Goal: Task Accomplishment & Management: Complete application form

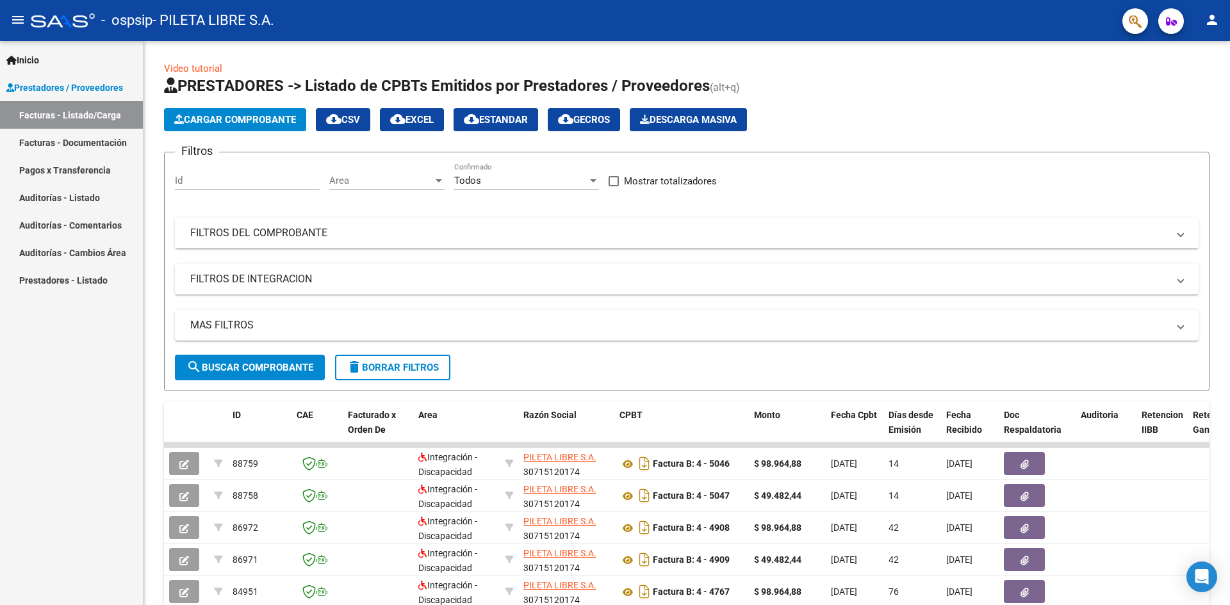
click at [1211, 23] on mat-icon "person" at bounding box center [1211, 19] width 15 height 15
click at [1181, 79] on button "exit_to_app Salir" at bounding box center [1185, 84] width 78 height 31
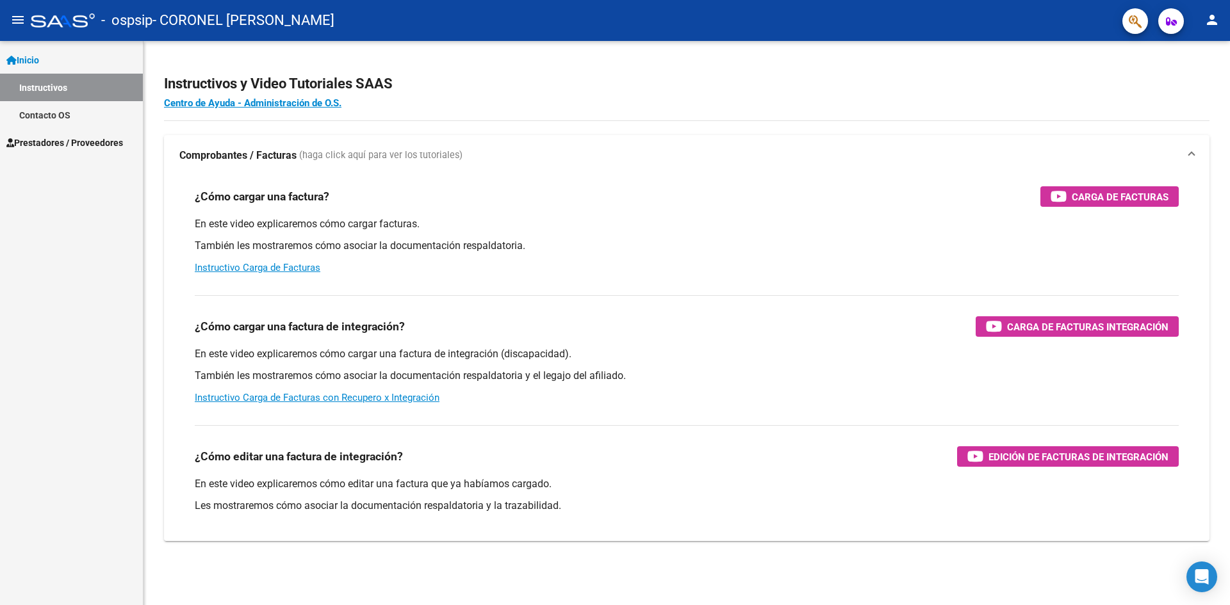
click at [39, 58] on span "Inicio" at bounding box center [22, 60] width 33 height 14
click at [22, 20] on mat-icon "menu" at bounding box center [17, 19] width 15 height 15
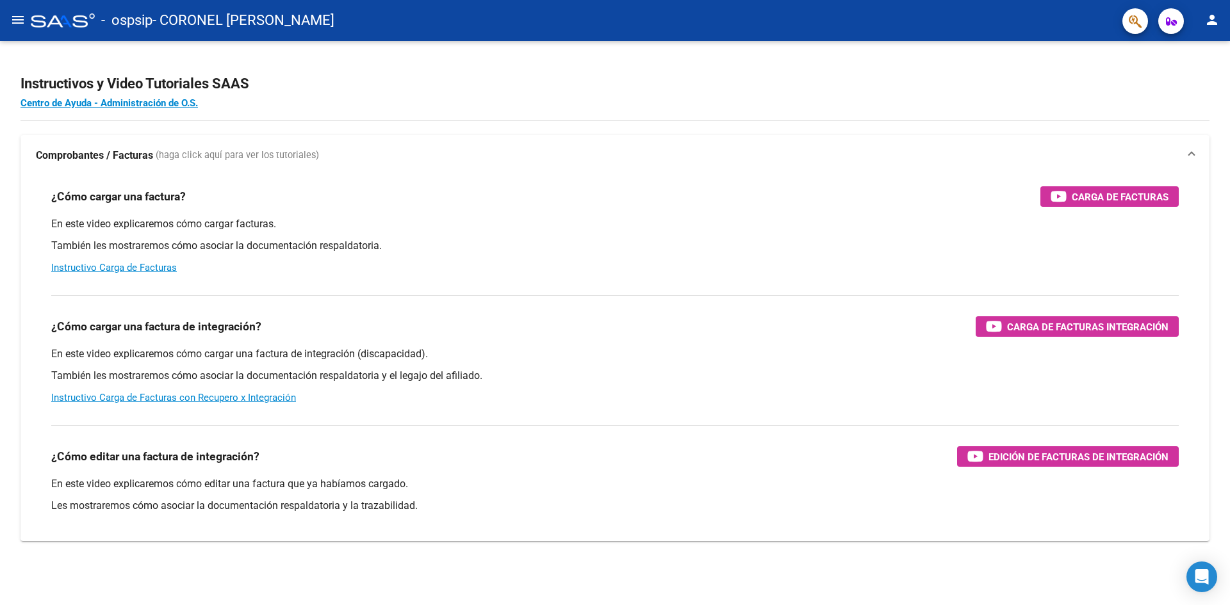
click at [22, 20] on mat-icon "menu" at bounding box center [17, 19] width 15 height 15
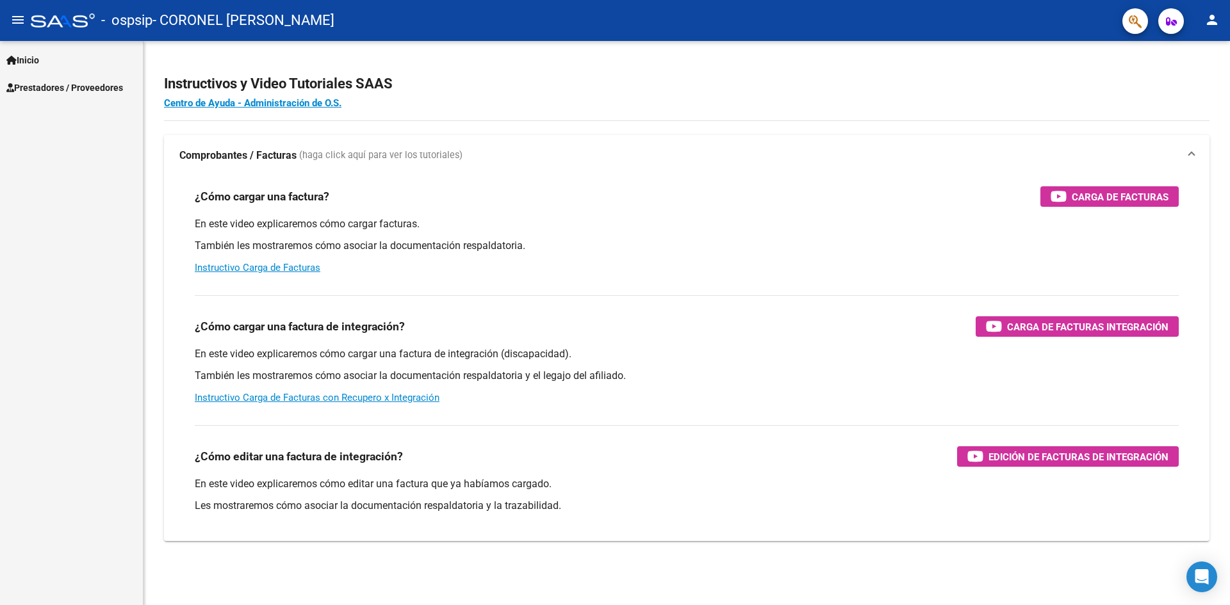
click at [1180, 22] on button "button" at bounding box center [1171, 21] width 26 height 26
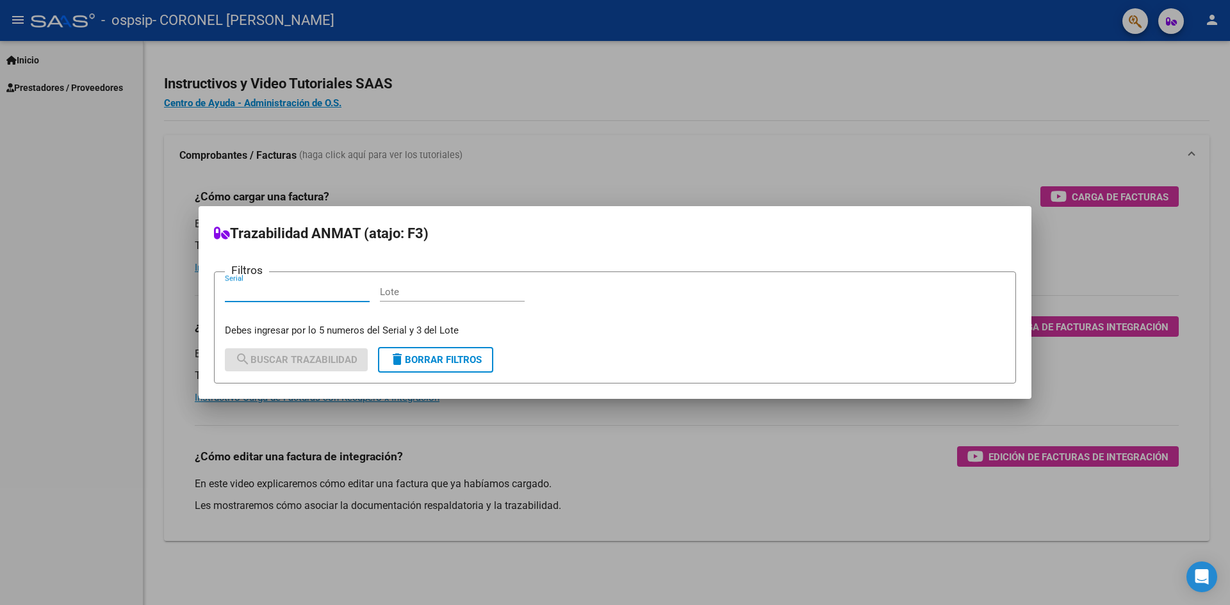
click at [994, 151] on div at bounding box center [615, 302] width 1230 height 605
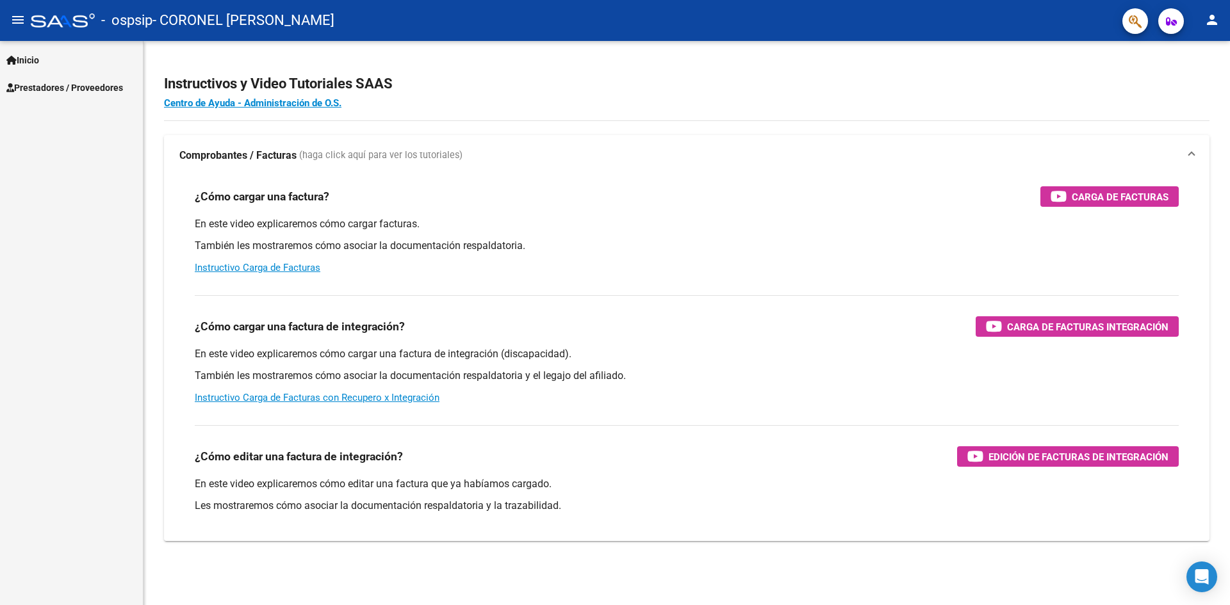
click at [1212, 14] on mat-icon "person" at bounding box center [1211, 19] width 15 height 15
click at [1208, 18] on div at bounding box center [615, 302] width 1230 height 605
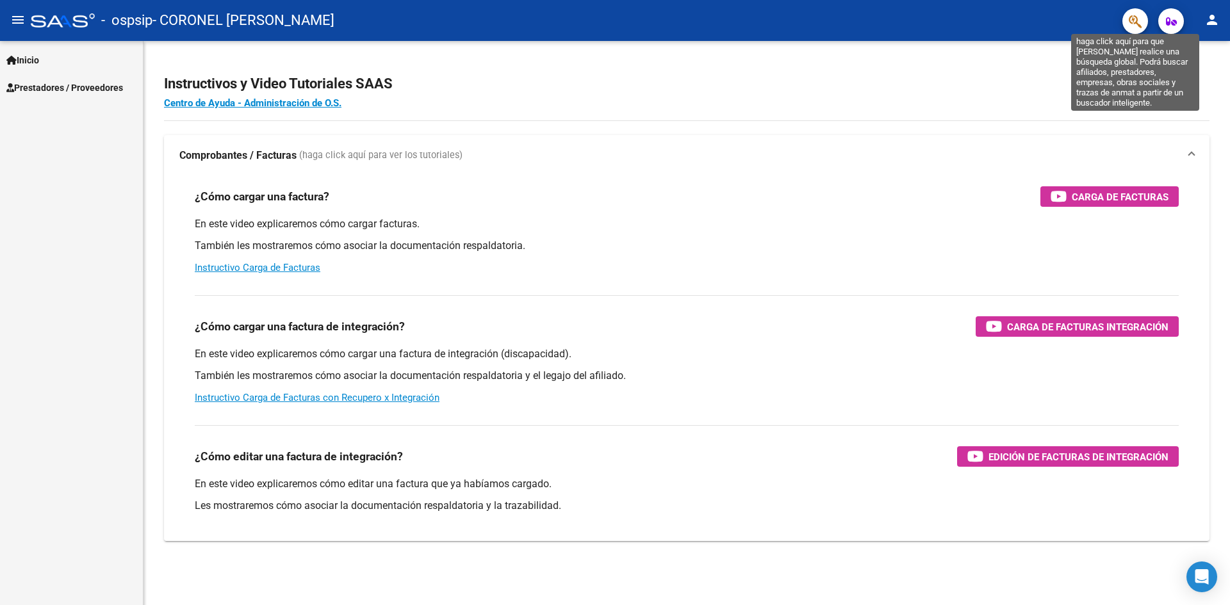
click at [1137, 17] on icon "button" at bounding box center [1134, 21] width 13 height 15
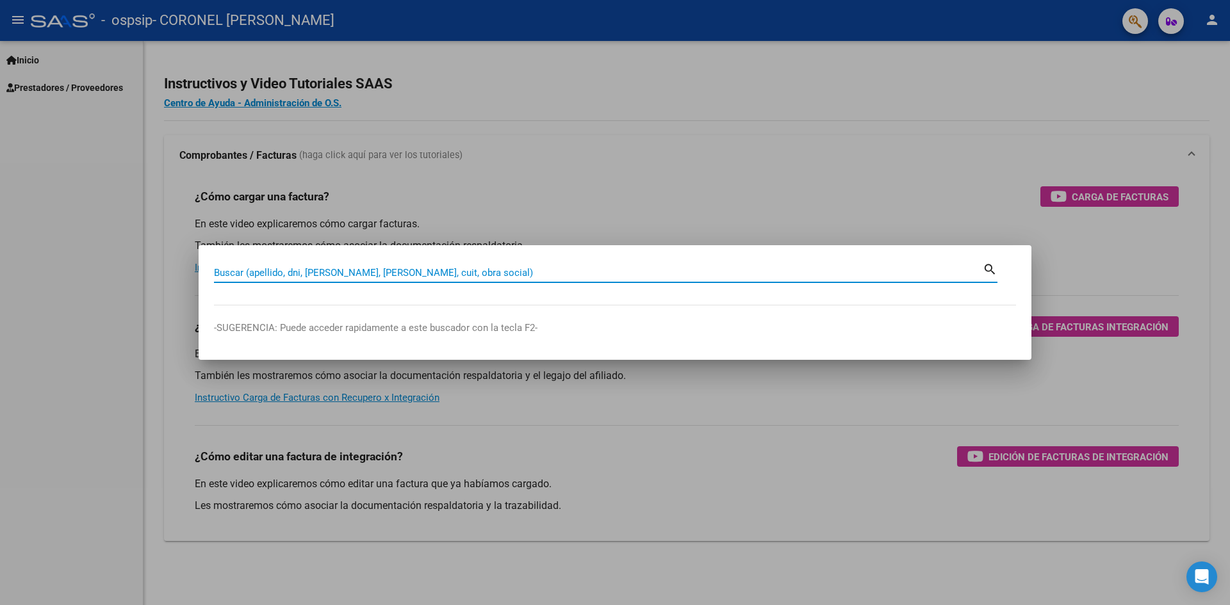
click at [1007, 266] on mat-dialog-content "Buscar (apellido, dni, [PERSON_NAME], nro traspaso, cuit, obra social) search" at bounding box center [615, 283] width 832 height 45
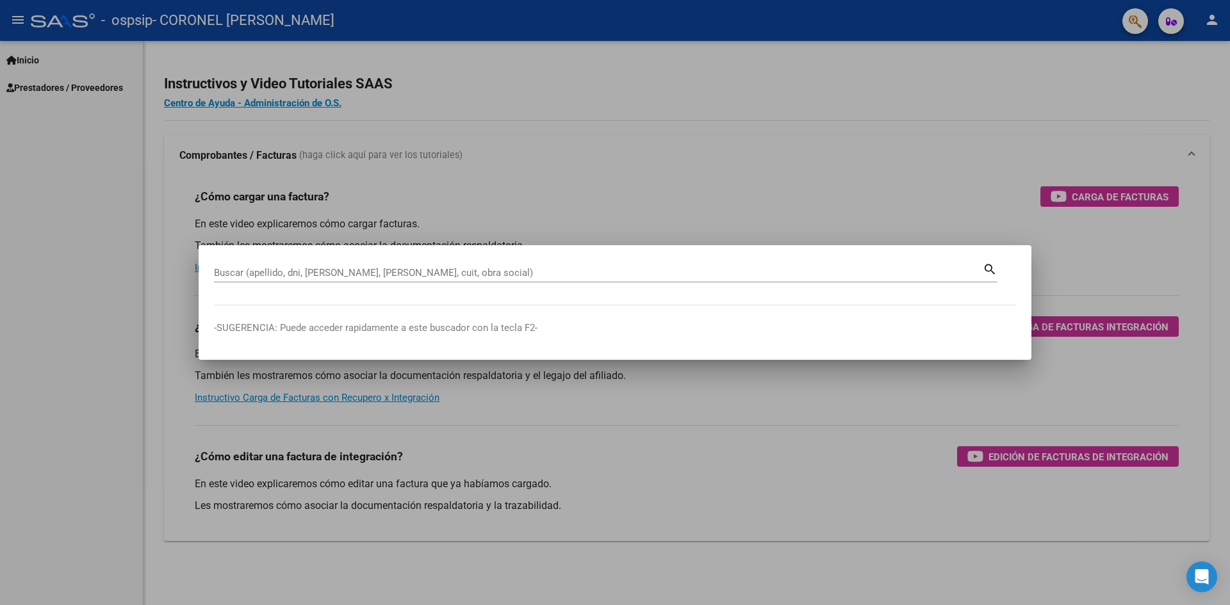
click at [8, 85] on div at bounding box center [615, 302] width 1230 height 605
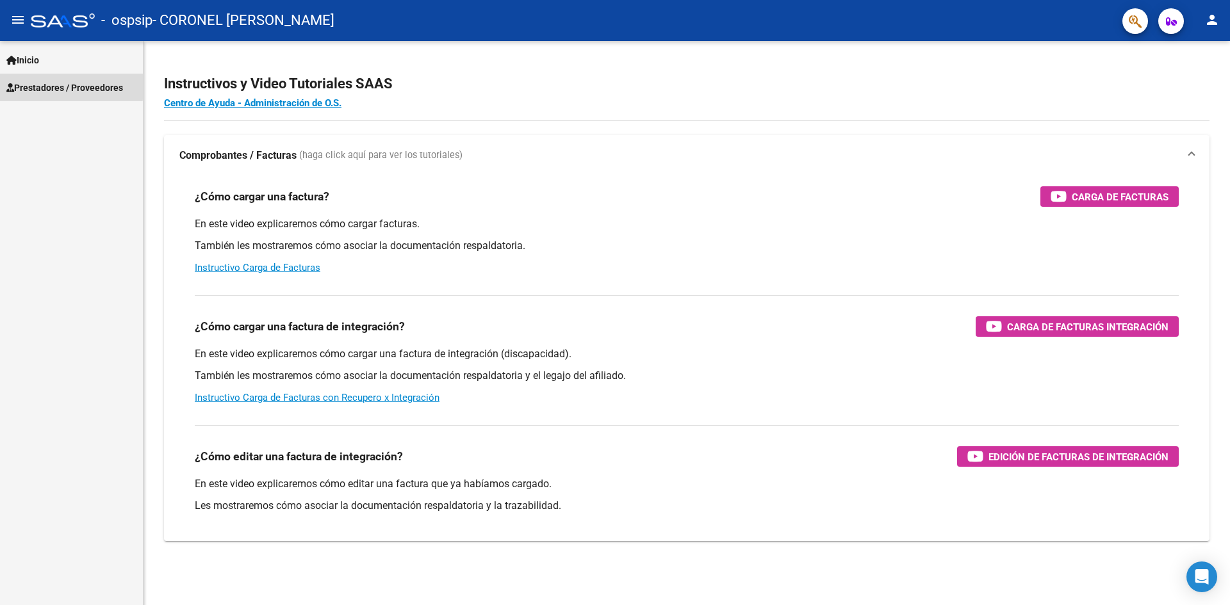
click at [58, 85] on span "Prestadores / Proveedores" at bounding box center [64, 88] width 117 height 14
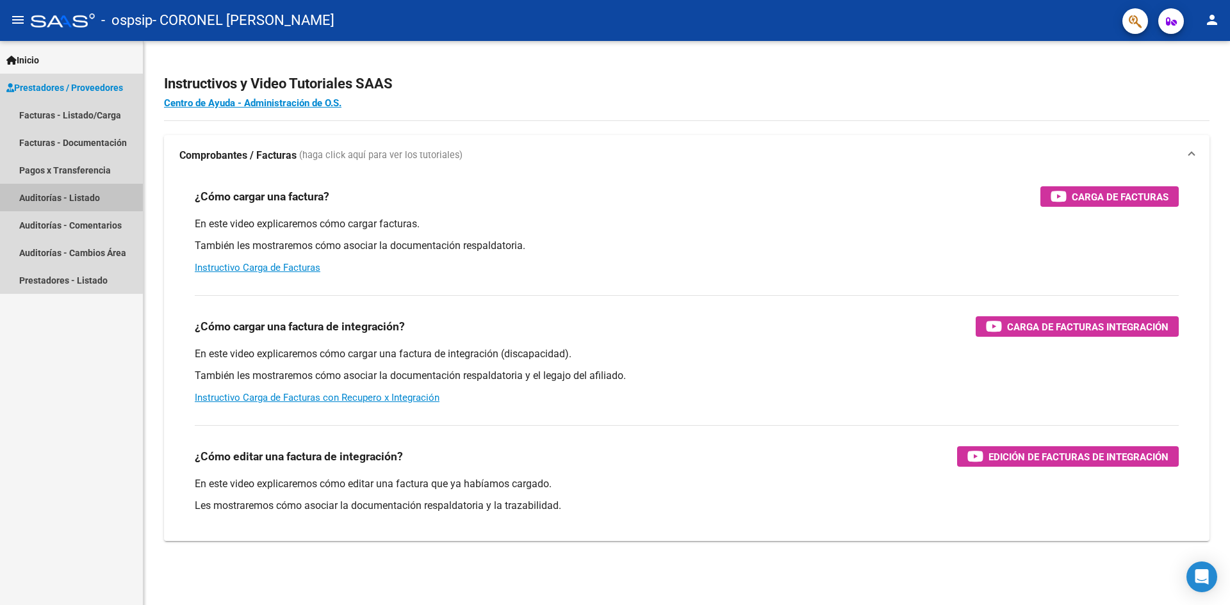
click at [67, 197] on link "Auditorías - Listado" at bounding box center [71, 198] width 143 height 28
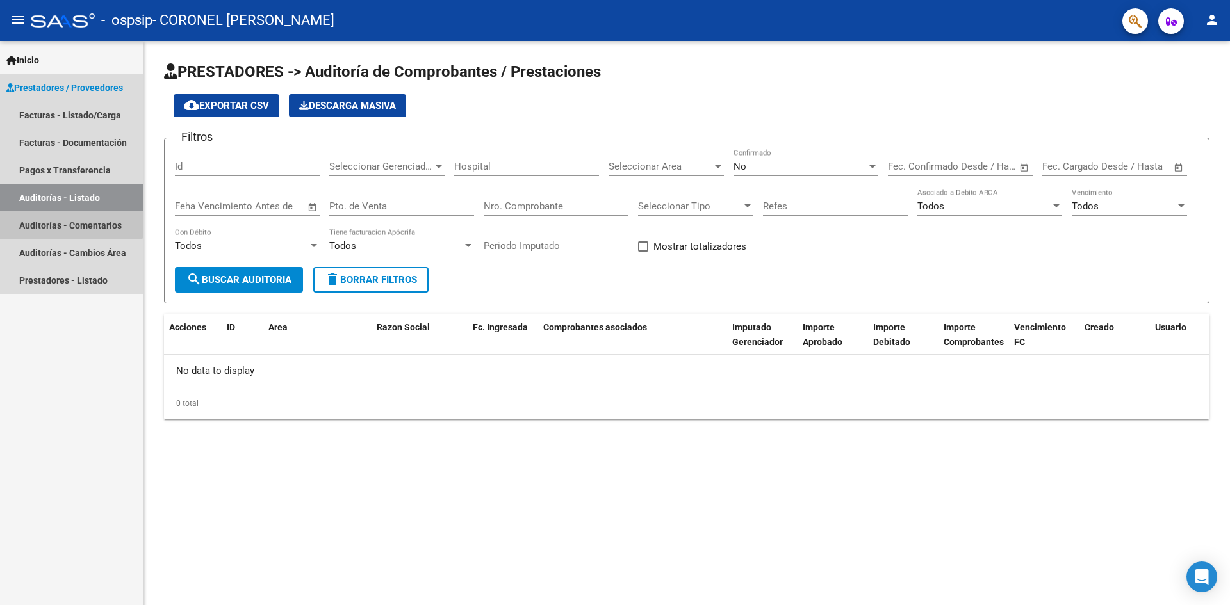
click at [70, 221] on link "Auditorías - Comentarios" at bounding box center [71, 225] width 143 height 28
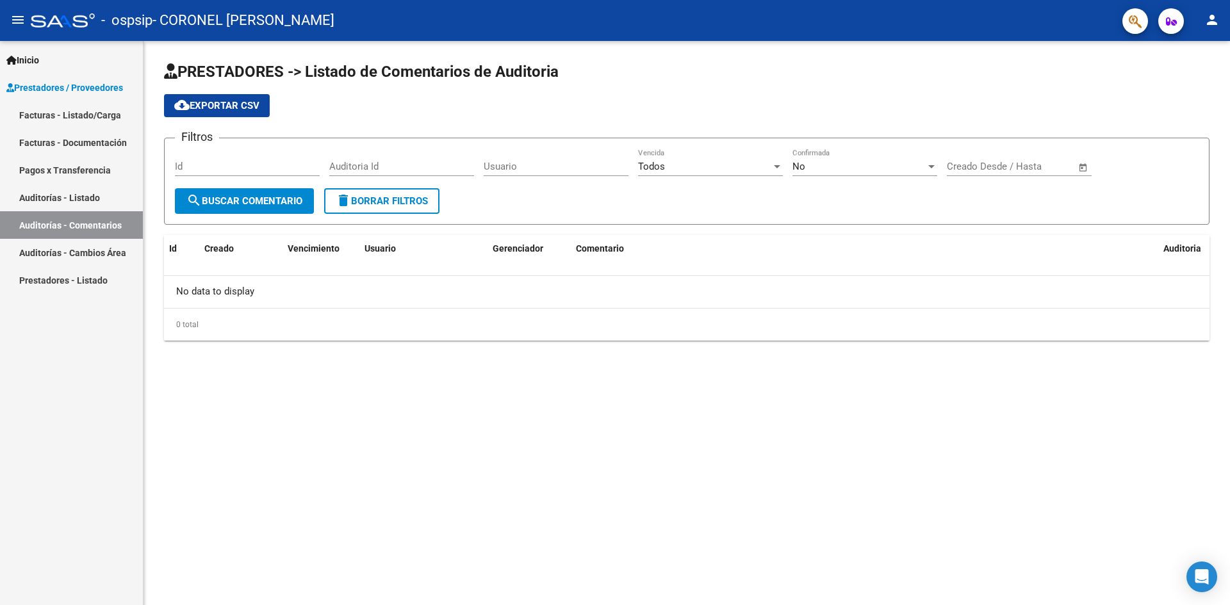
click at [70, 252] on link "Auditorías - Cambios Área" at bounding box center [71, 253] width 143 height 28
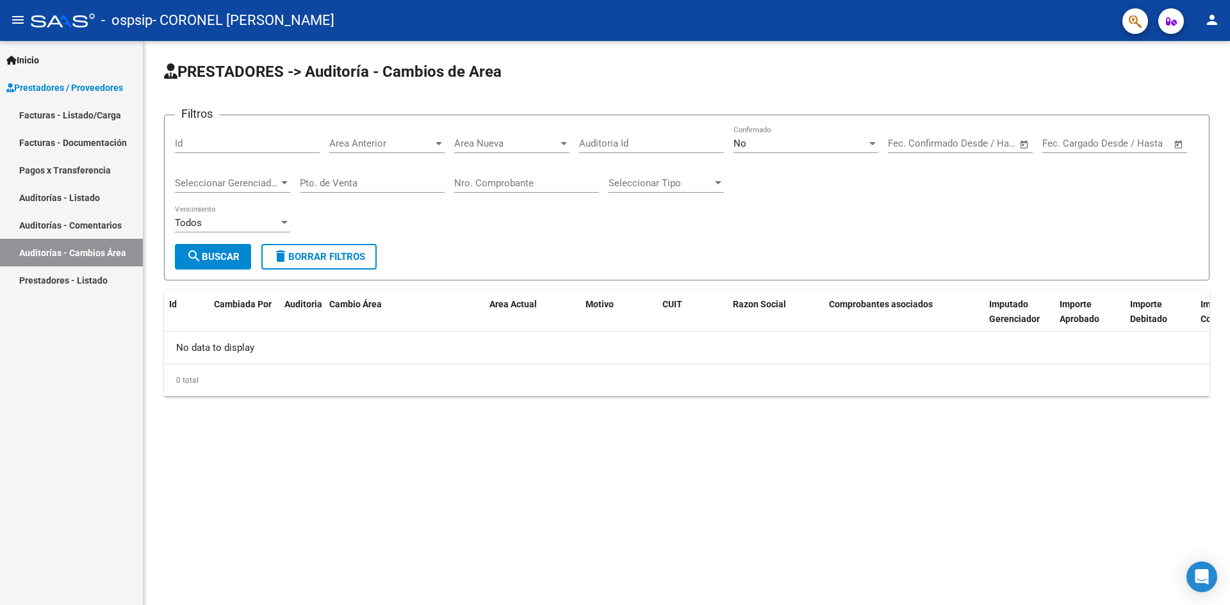
click at [72, 276] on link "Prestadores - Listado" at bounding box center [71, 280] width 143 height 28
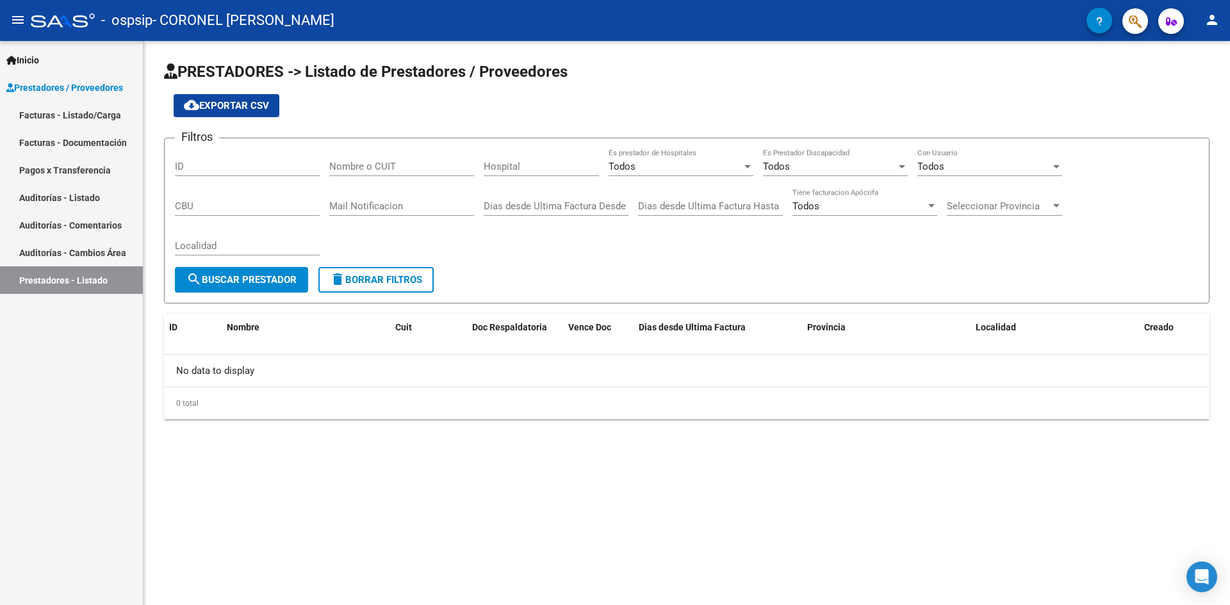
click at [115, 140] on link "Facturas - Documentación" at bounding box center [71, 143] width 143 height 28
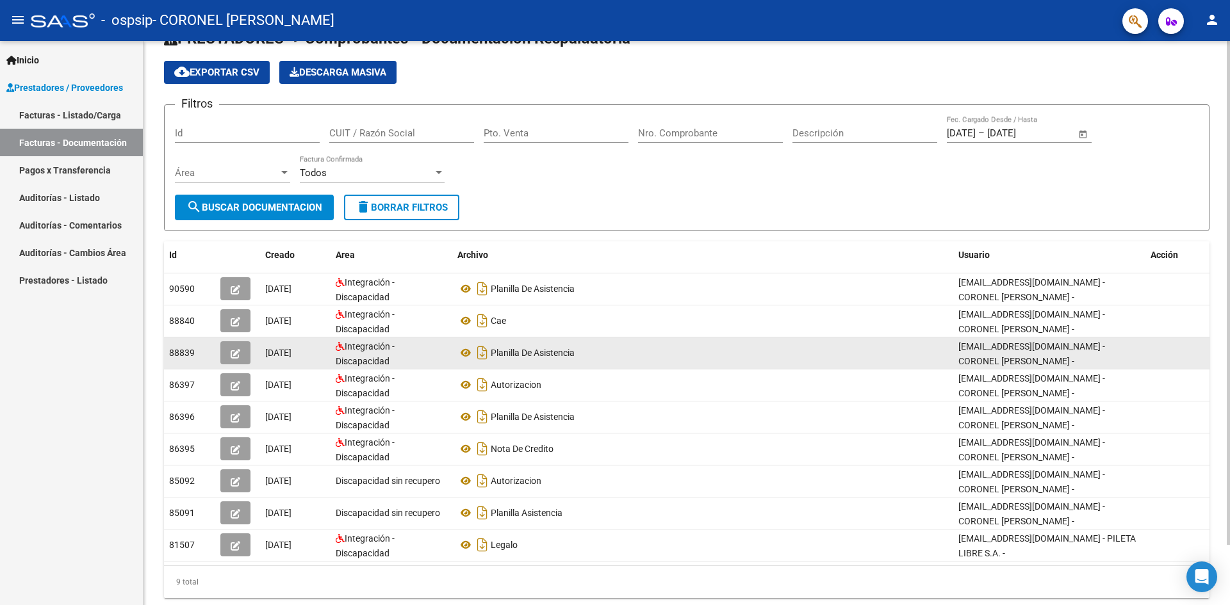
scroll to position [67, 0]
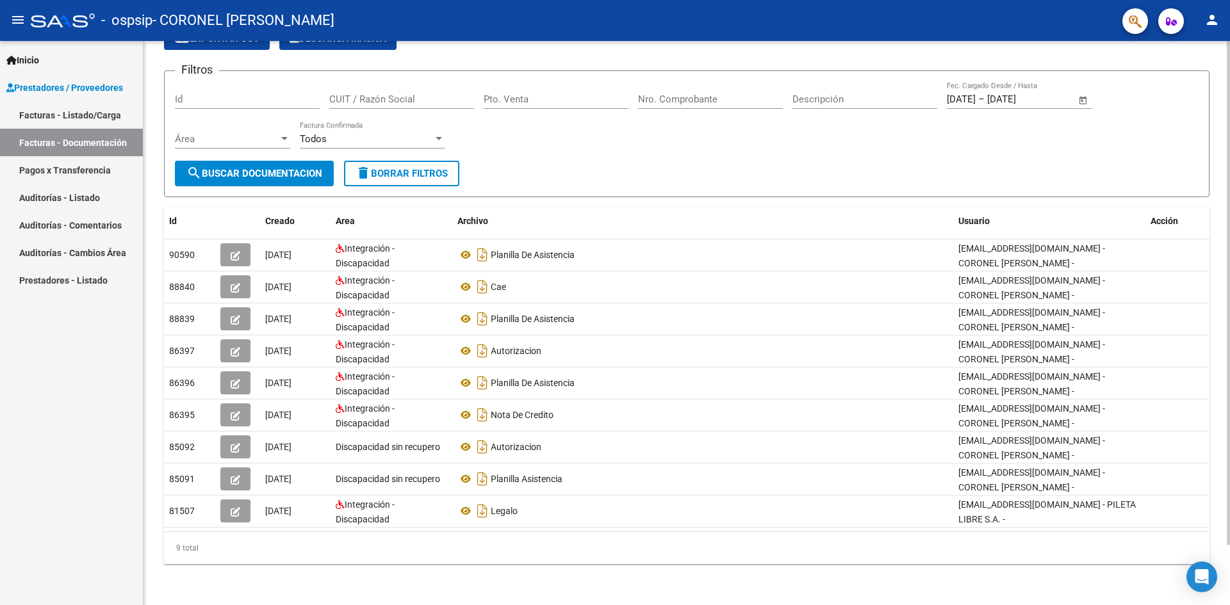
click at [266, 195] on form "Filtros Id CUIT / Razón Social Pto. Venta Nro. Comprobante Descripción [DATE] […" at bounding box center [686, 133] width 1045 height 127
click at [268, 181] on button "search Buscar Documentacion" at bounding box center [254, 174] width 159 height 26
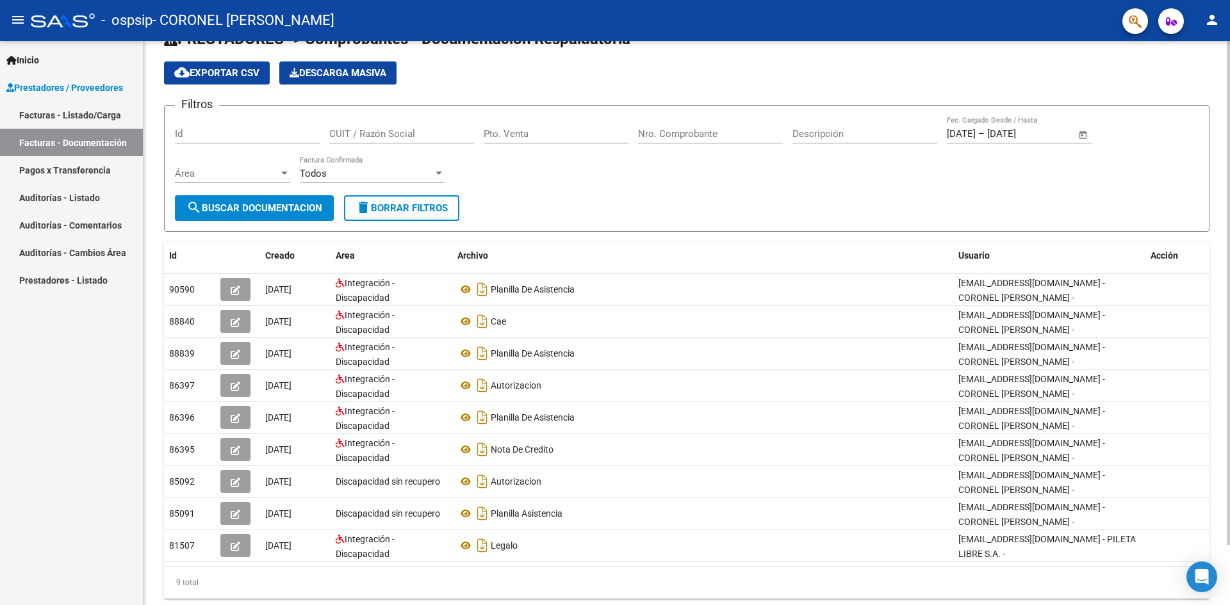
scroll to position [0, 0]
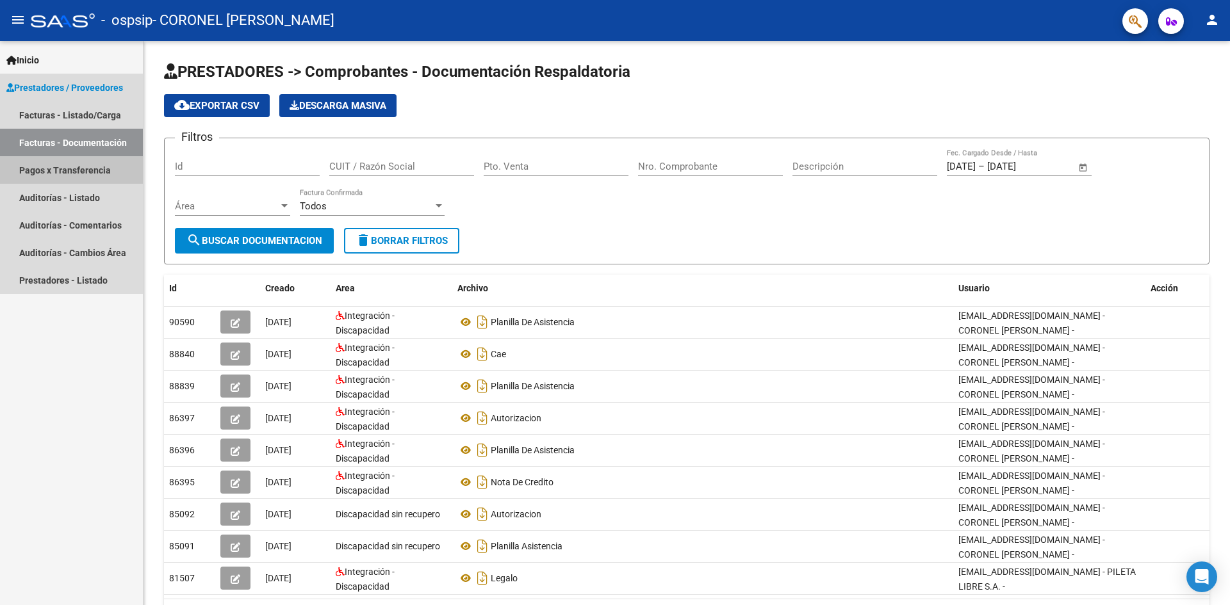
click at [92, 170] on link "Pagos x Transferencia" at bounding box center [71, 170] width 143 height 28
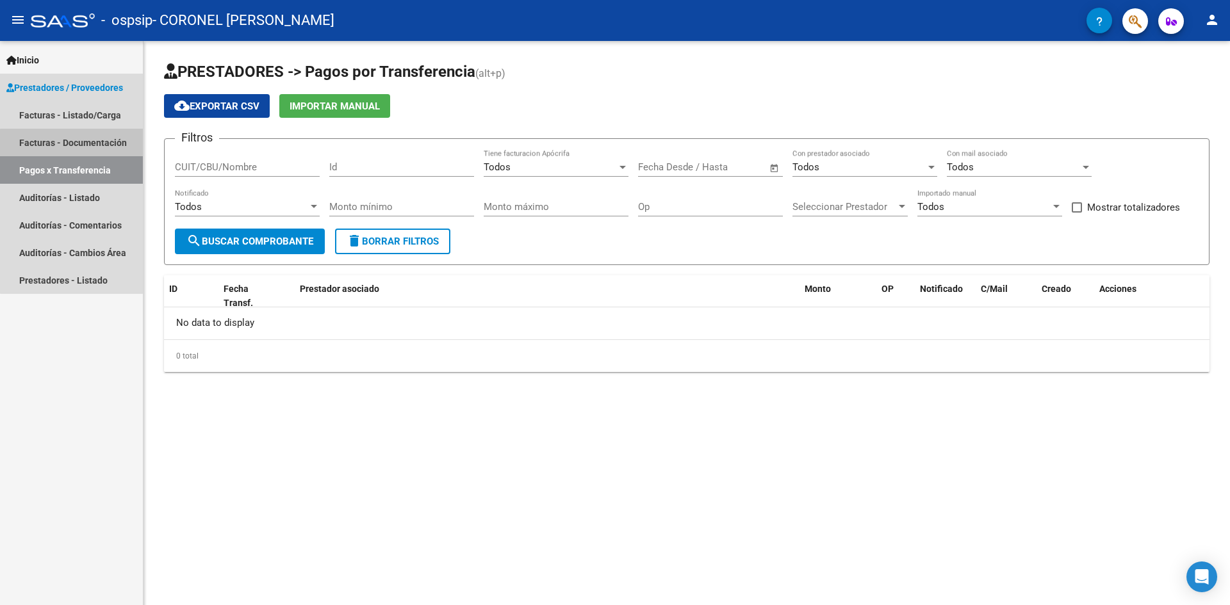
click at [100, 145] on link "Facturas - Documentación" at bounding box center [71, 143] width 143 height 28
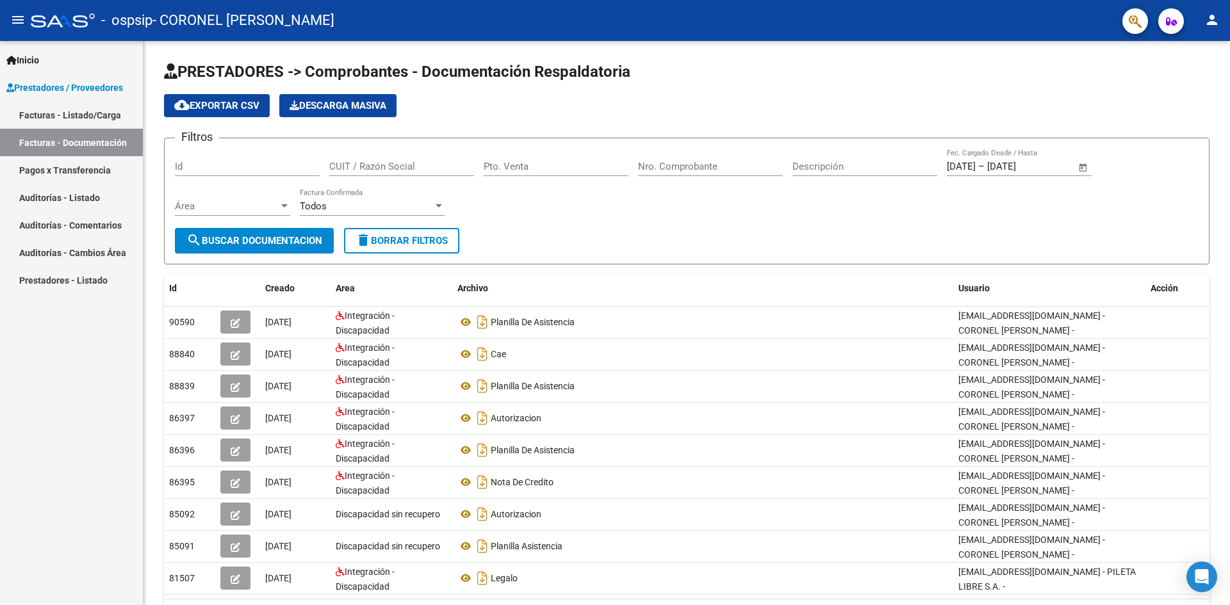
click at [83, 122] on link "Facturas - Listado/Carga" at bounding box center [71, 115] width 143 height 28
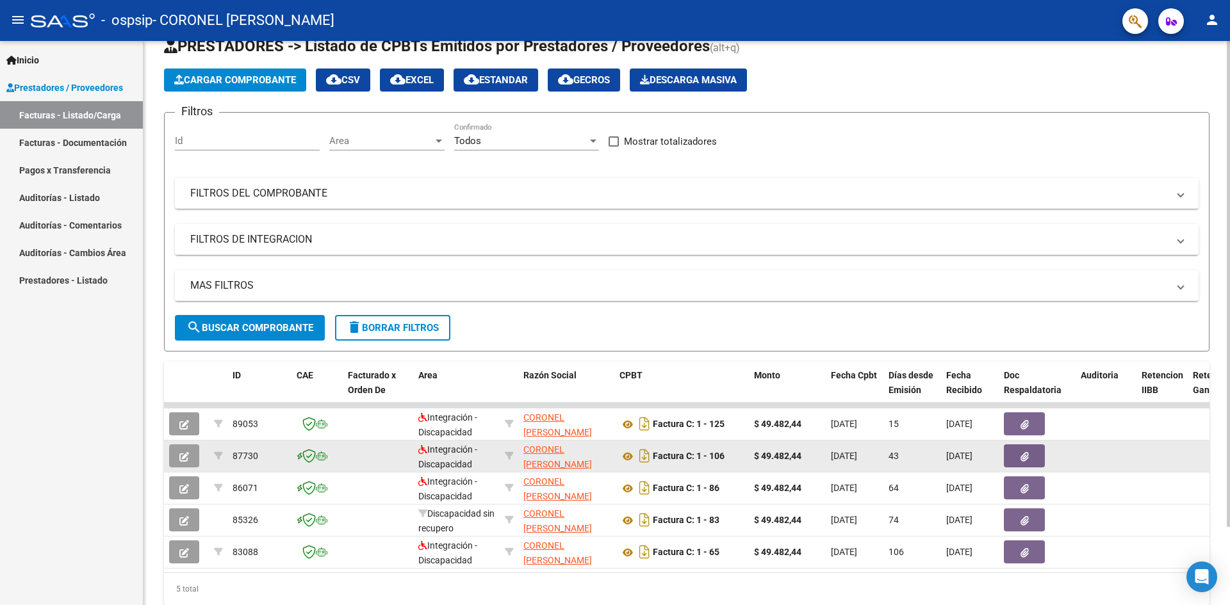
scroll to position [64, 0]
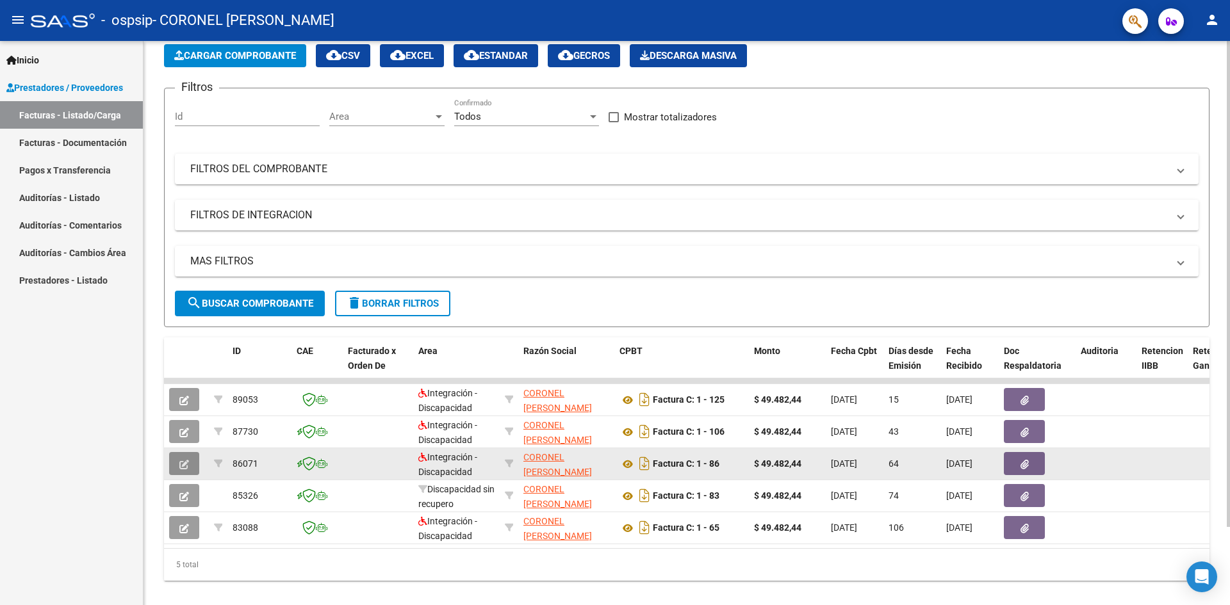
click at [188, 464] on icon "button" at bounding box center [184, 465] width 10 height 10
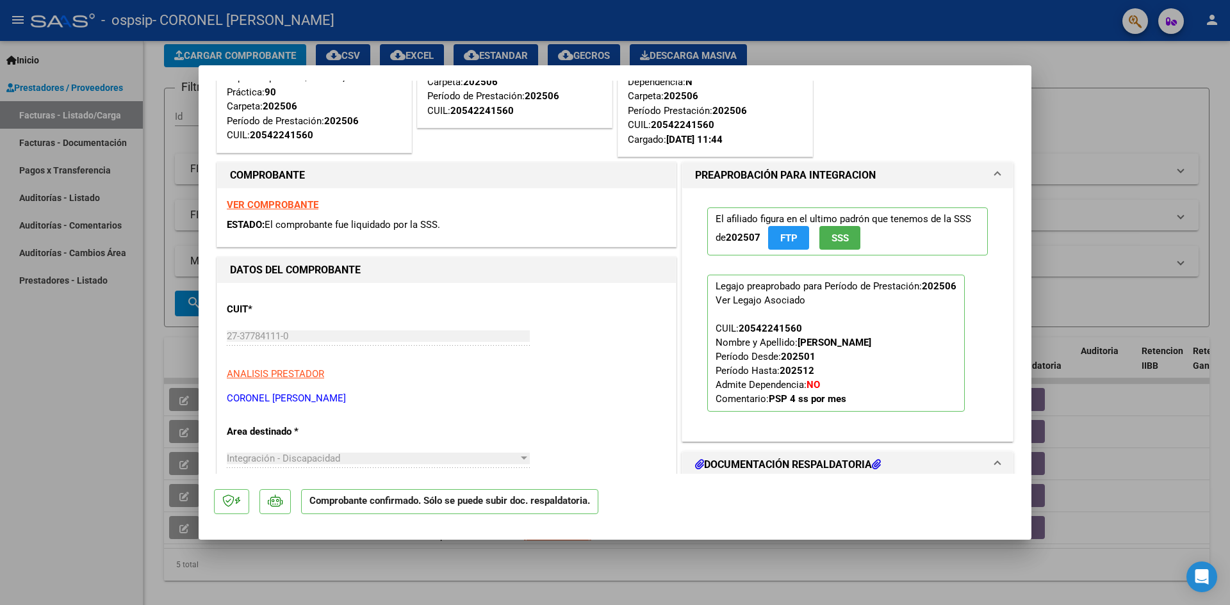
scroll to position [128, 0]
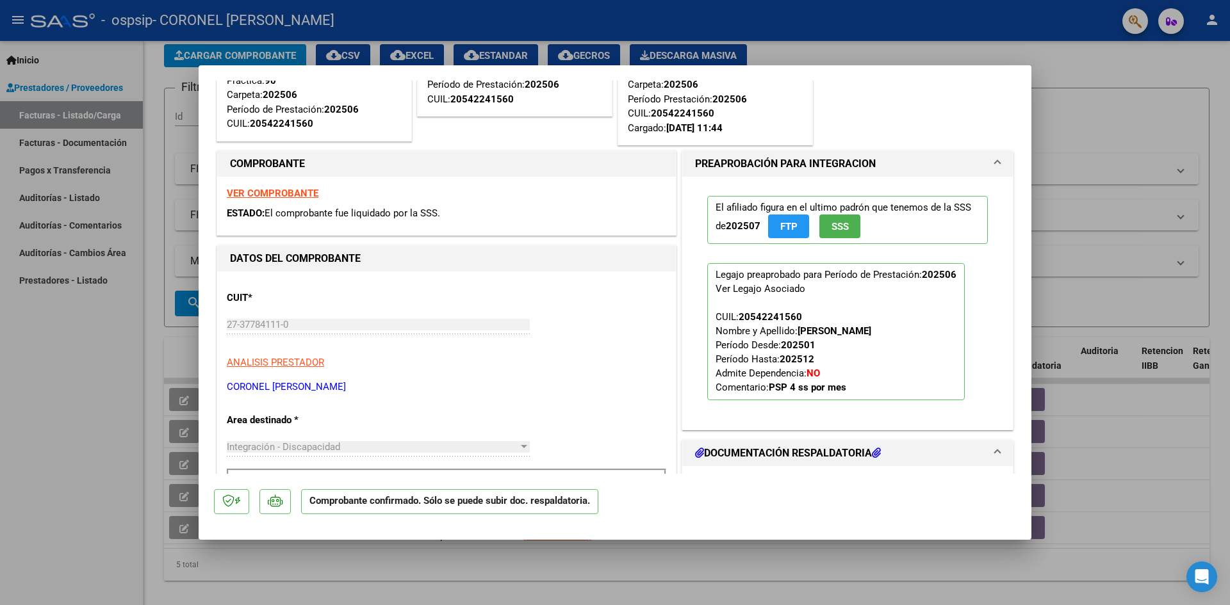
drag, startPoint x: 345, startPoint y: 213, endPoint x: 403, endPoint y: 213, distance: 58.3
click at [403, 213] on span "El comprobante fue liquidado por la SSS." at bounding box center [351, 213] width 175 height 12
click at [296, 198] on strong "VER COMPROBANTE" at bounding box center [273, 194] width 92 height 12
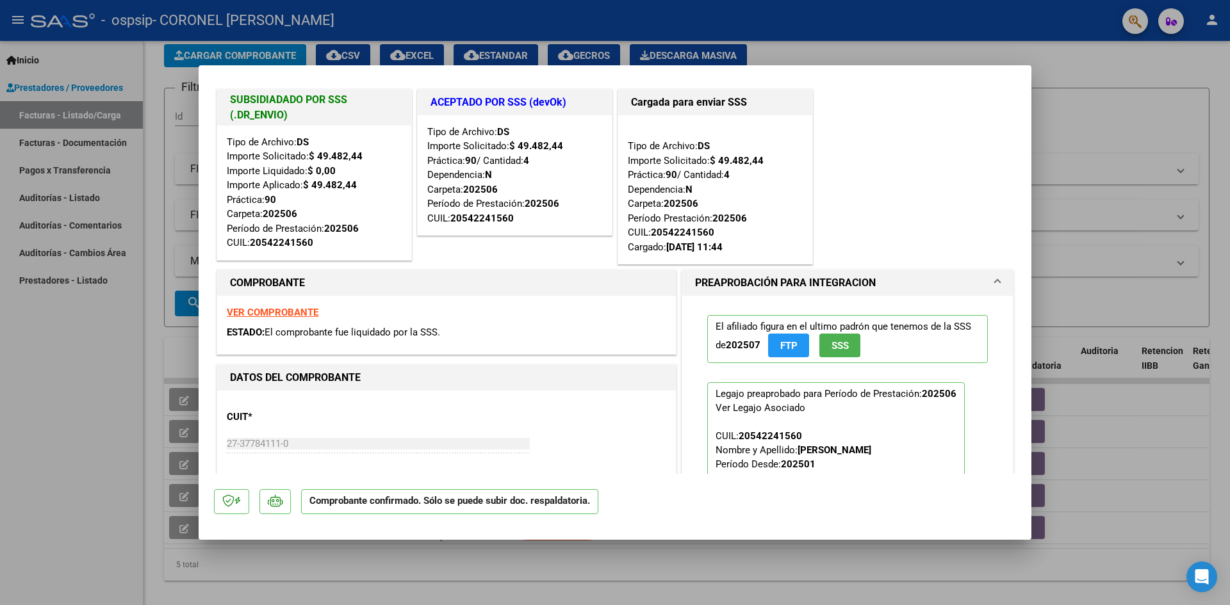
scroll to position [0, 0]
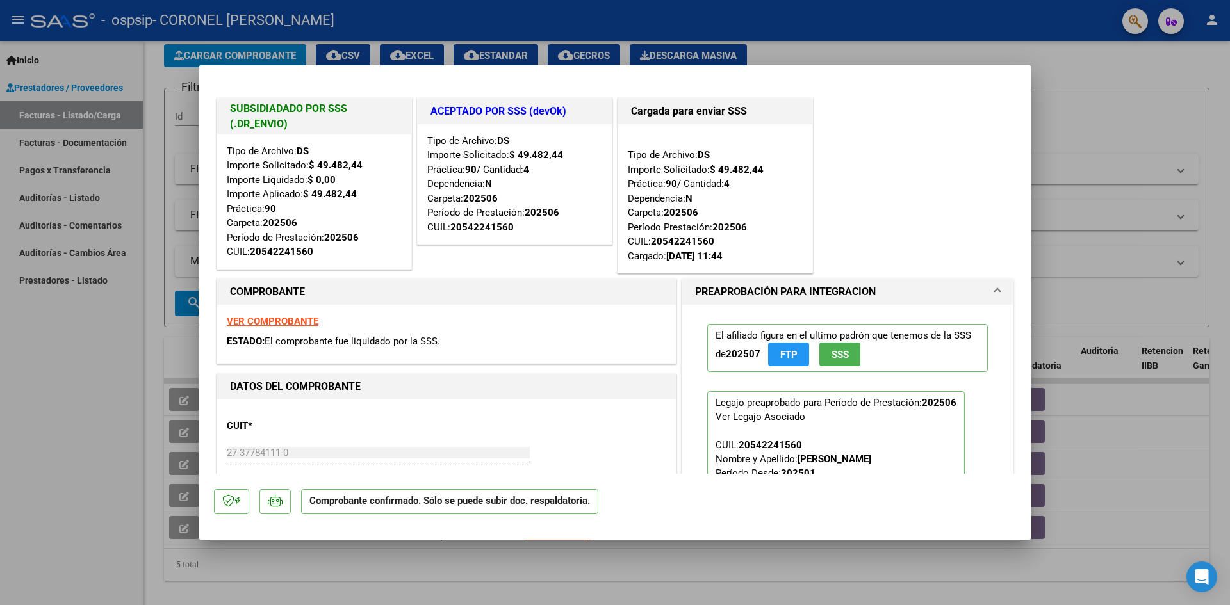
type input "$ 0,00"
